Goal: Check status: Check status

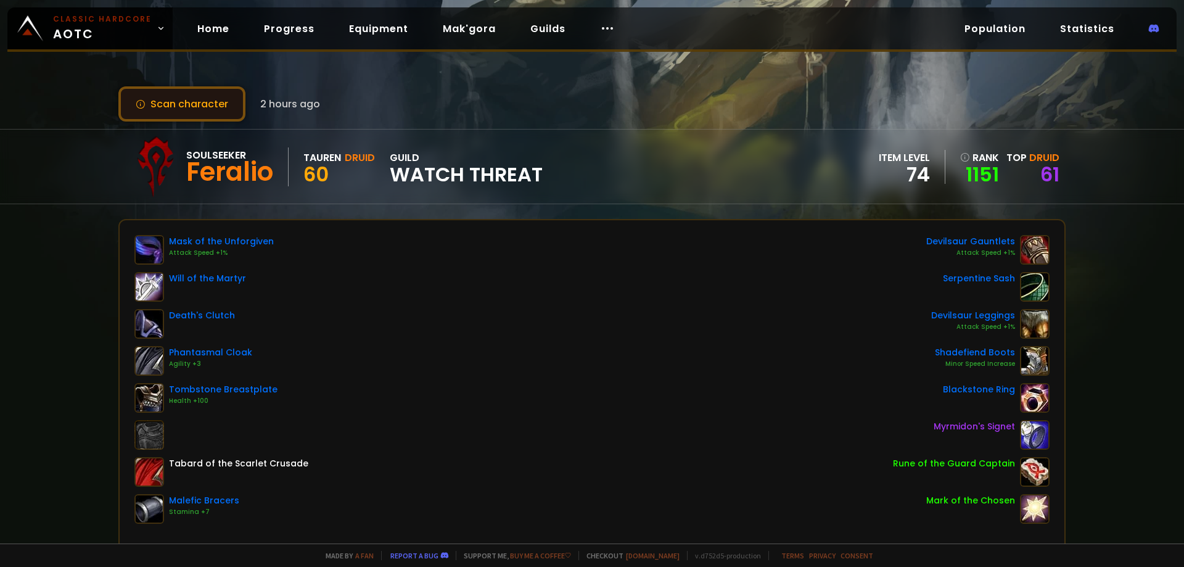
click at [204, 105] on button "Scan character" at bounding box center [181, 103] width 127 height 35
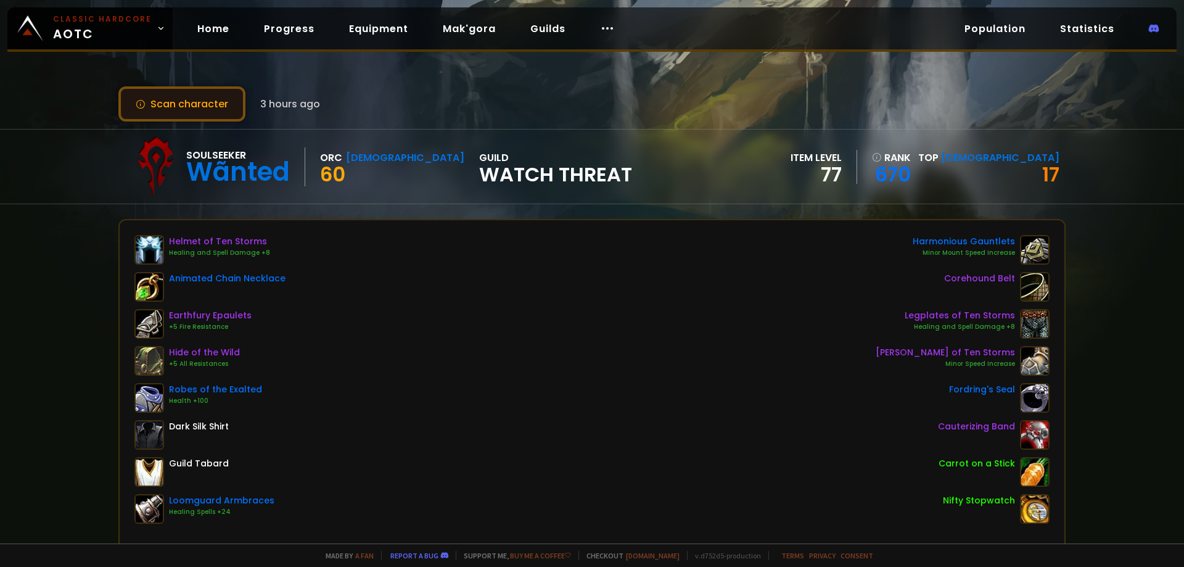
click at [208, 109] on button "Scan character" at bounding box center [181, 103] width 127 height 35
